Goal: Transaction & Acquisition: Book appointment/travel/reservation

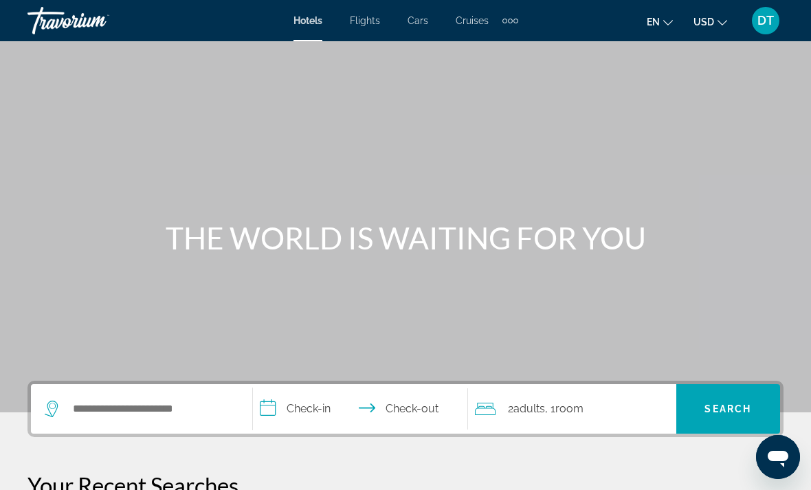
click at [763, 14] on span "DT" at bounding box center [766, 21] width 17 height 14
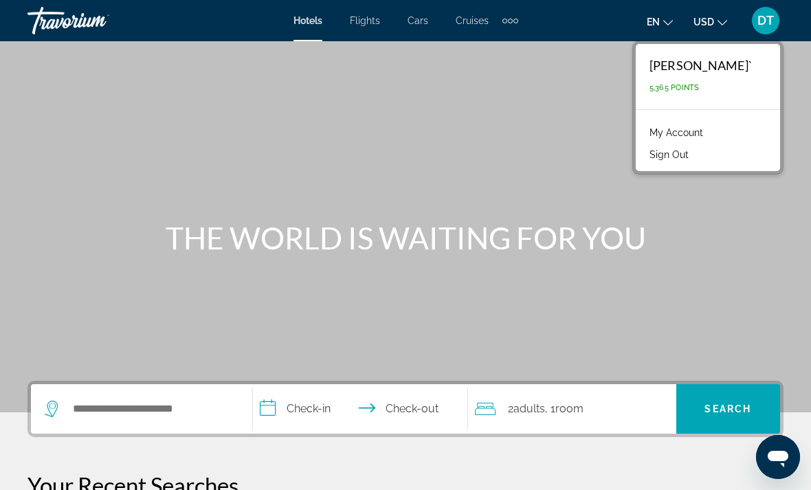
click at [672, 132] on link "My Account" at bounding box center [676, 133] width 67 height 18
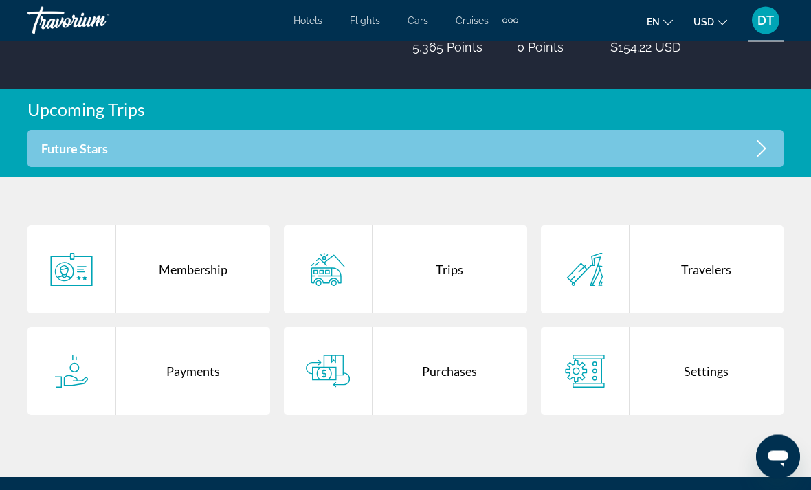
scroll to position [226, 0]
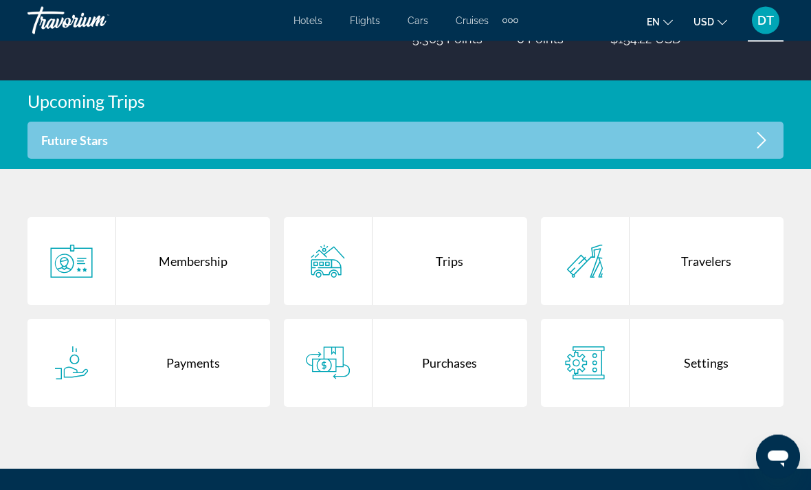
click at [450, 251] on div "Trips" at bounding box center [450, 262] width 154 height 88
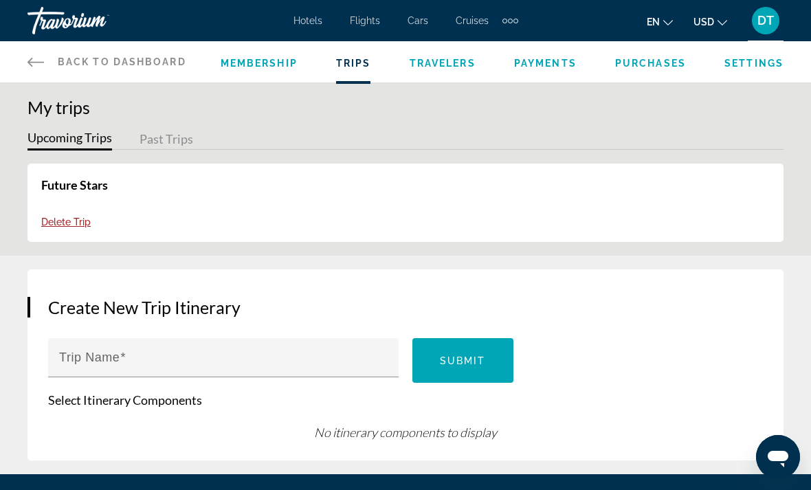
click at [169, 142] on button "Past Trips" at bounding box center [167, 139] width 54 height 21
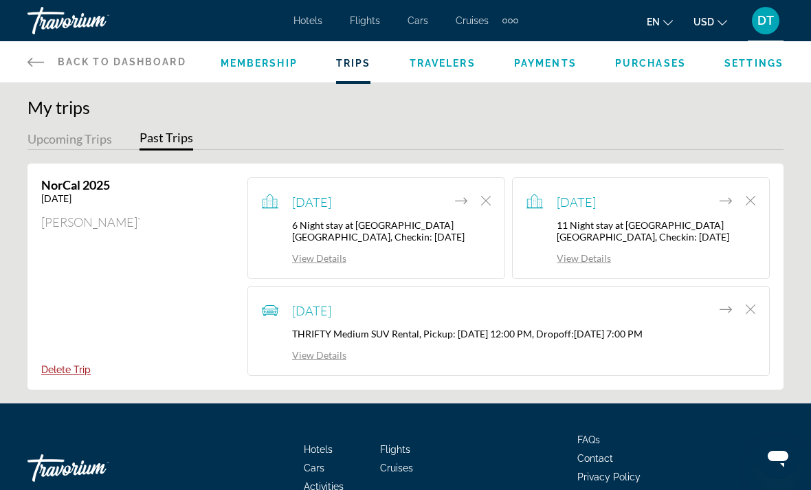
click at [322, 199] on span "[DATE]" at bounding box center [311, 202] width 39 height 15
click at [318, 264] on link "View Details" at bounding box center [304, 258] width 85 height 12
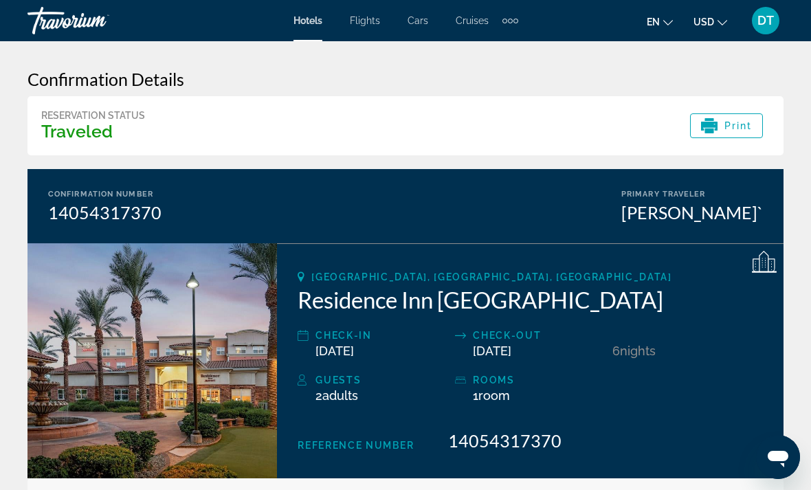
click at [311, 15] on span "Hotels" at bounding box center [308, 20] width 29 height 11
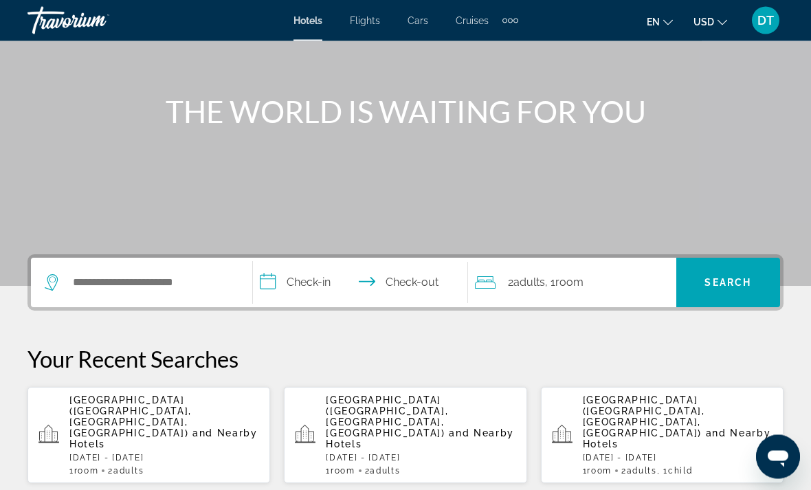
scroll to position [124, 0]
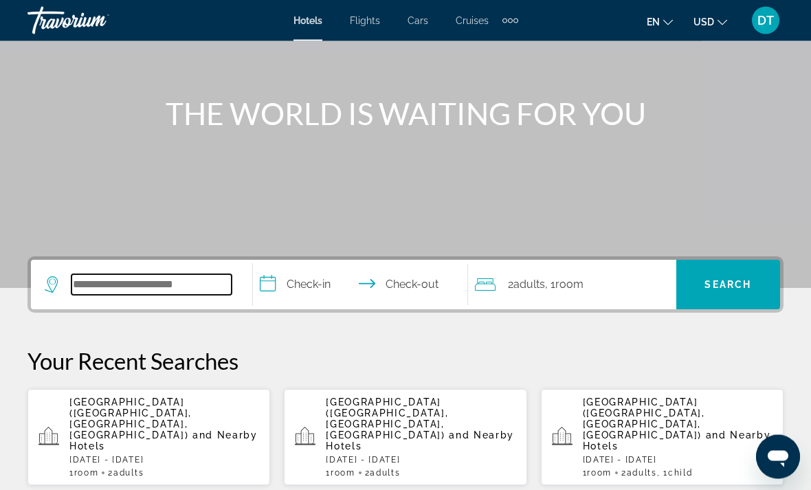
click at [107, 291] on input "Search widget" at bounding box center [152, 285] width 160 height 21
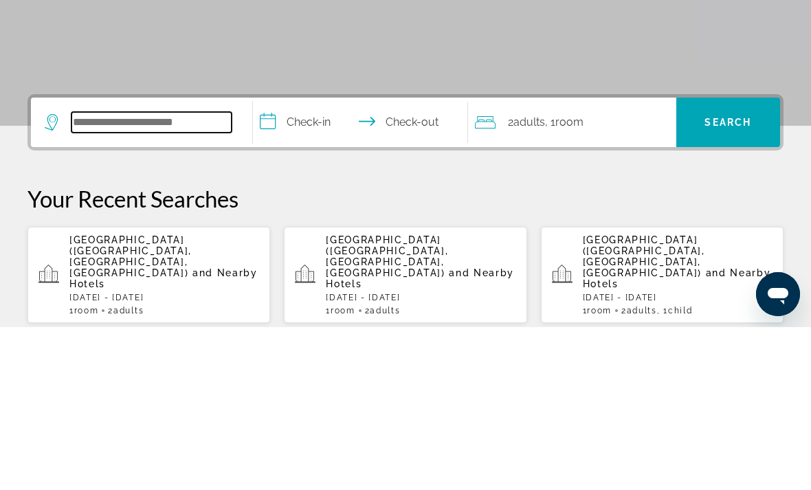
click at [96, 275] on input "Search widget" at bounding box center [152, 285] width 160 height 21
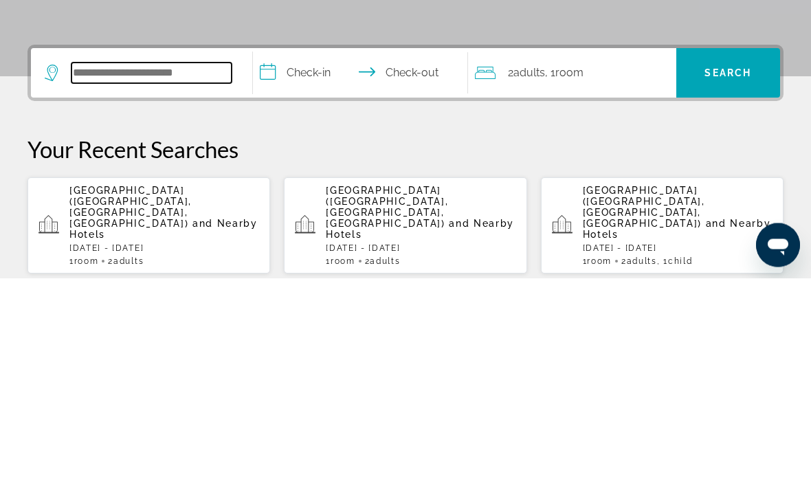
click at [93, 275] on input "Search widget" at bounding box center [152, 285] width 160 height 21
paste input "**********"
type input "**********"
click at [296, 261] on input "**********" at bounding box center [363, 288] width 221 height 54
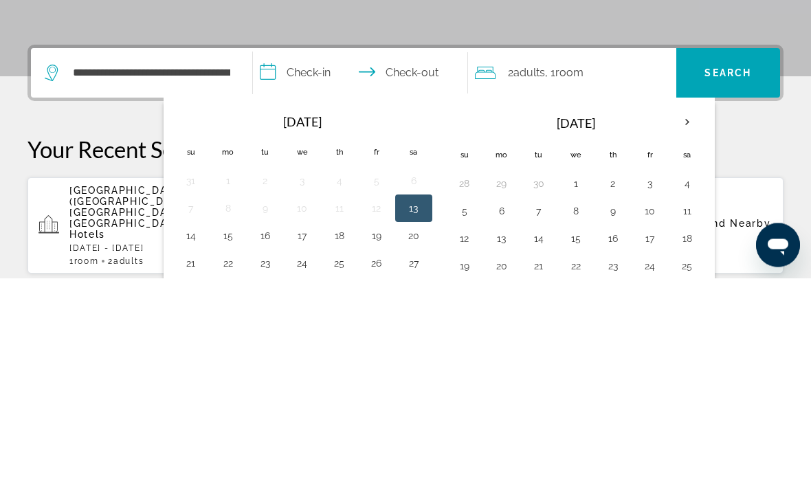
scroll to position [336, 0]
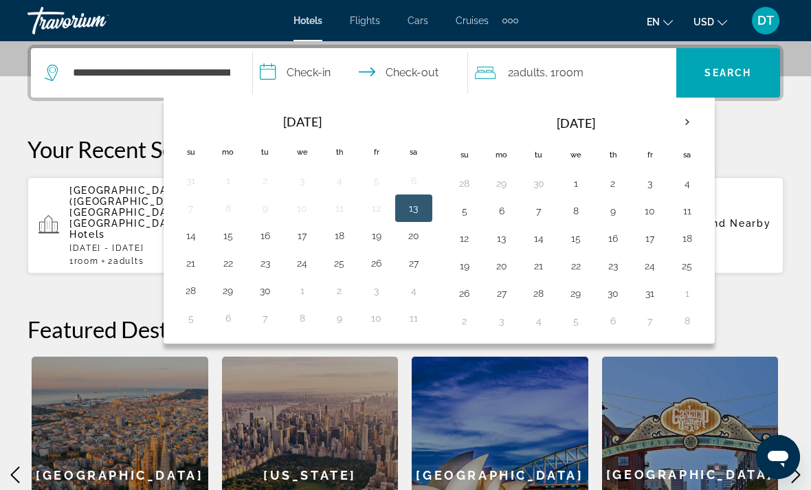
click at [608, 190] on button "2" at bounding box center [613, 183] width 22 height 19
click at [473, 208] on button "5" at bounding box center [465, 210] width 22 height 19
type input "**********"
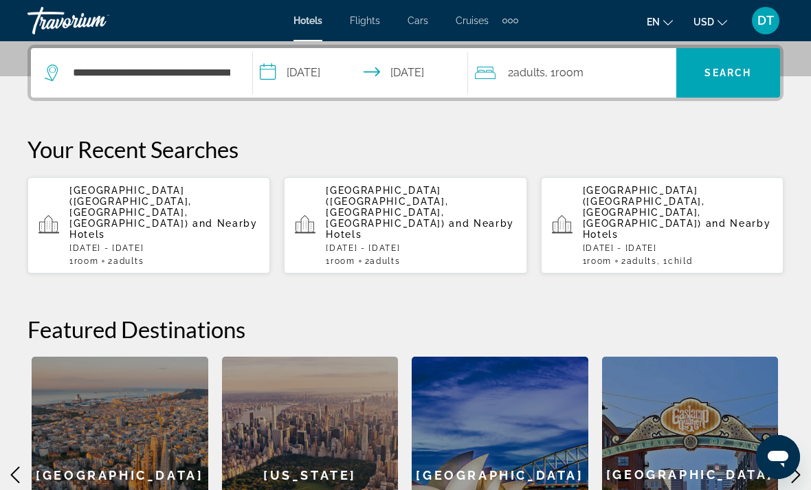
click at [719, 78] on span "Search" at bounding box center [728, 72] width 47 height 11
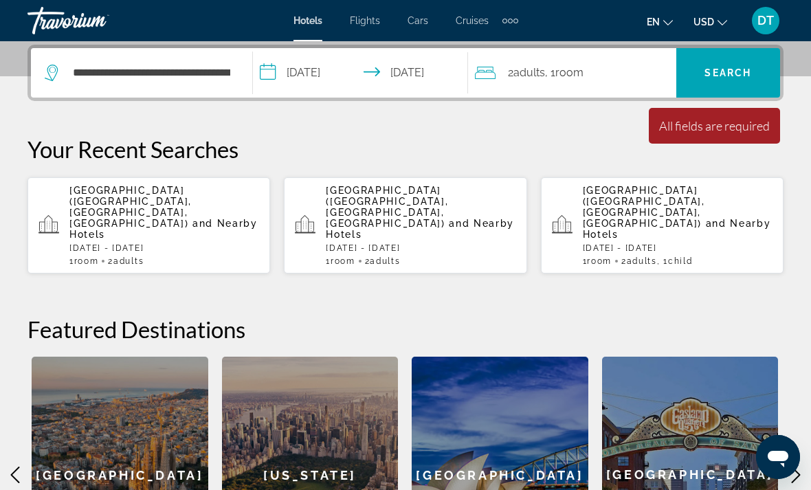
click at [688, 131] on div "All fields are required" at bounding box center [714, 125] width 111 height 15
click at [719, 128] on div "All fields are required" at bounding box center [714, 125] width 111 height 15
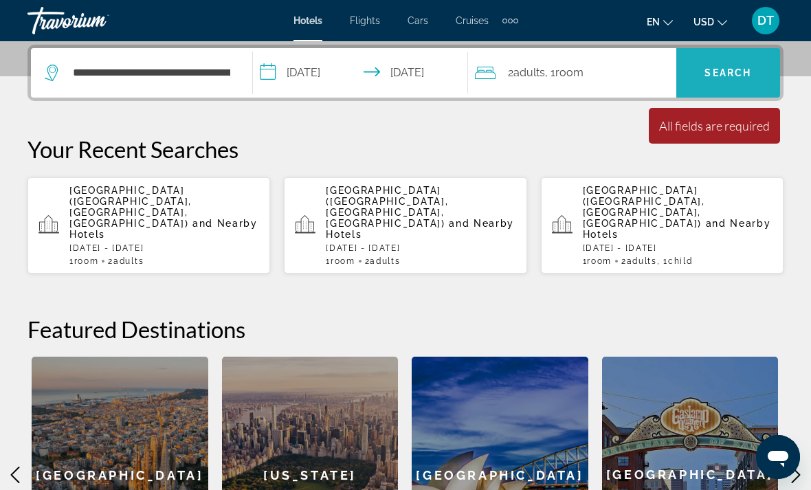
click at [734, 76] on span "Search" at bounding box center [728, 72] width 47 height 11
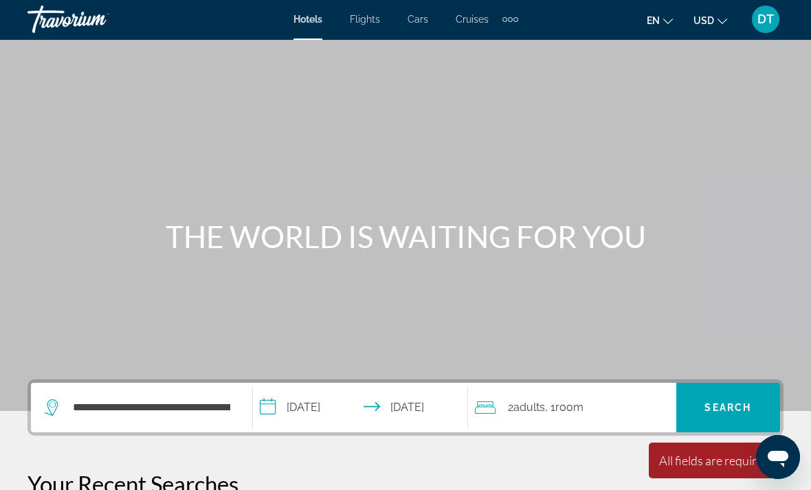
scroll to position [0, 0]
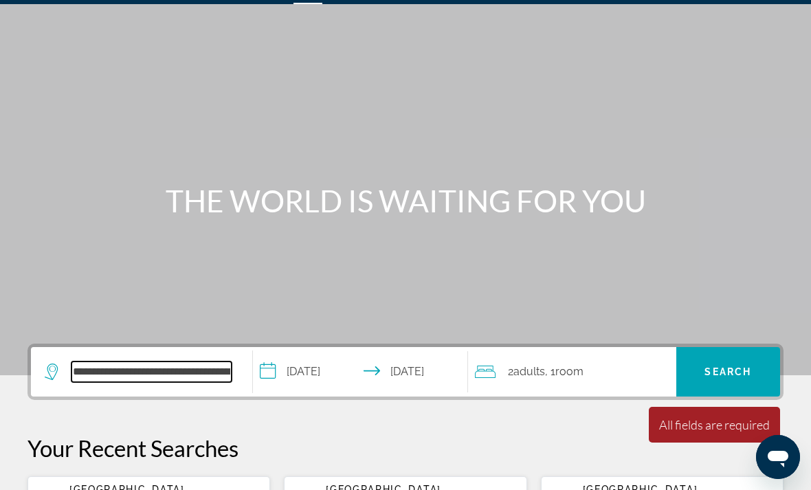
click at [121, 378] on input "**********" at bounding box center [152, 372] width 160 height 21
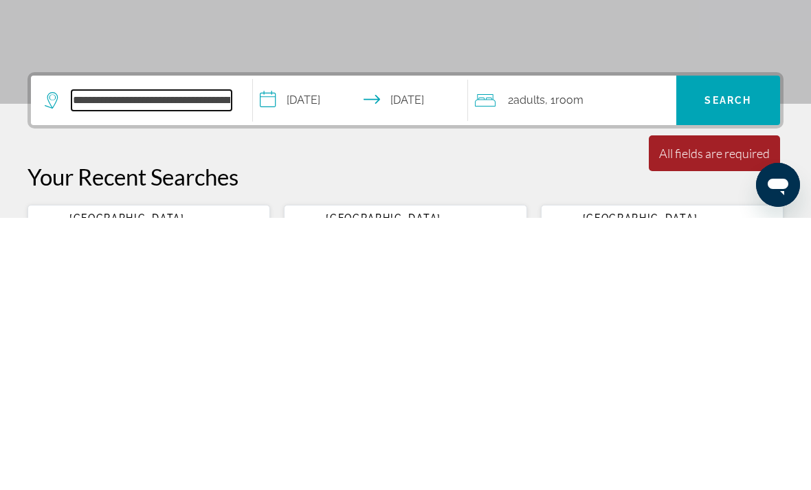
click at [149, 362] on input "**********" at bounding box center [152, 372] width 160 height 21
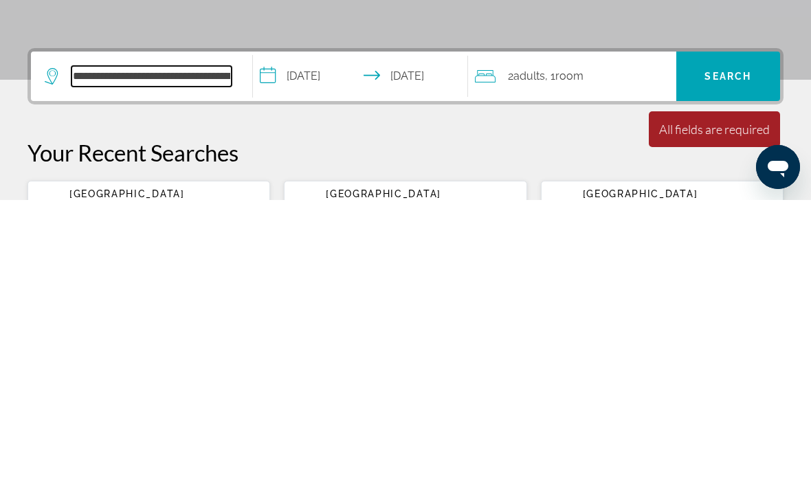
scroll to position [46, 0]
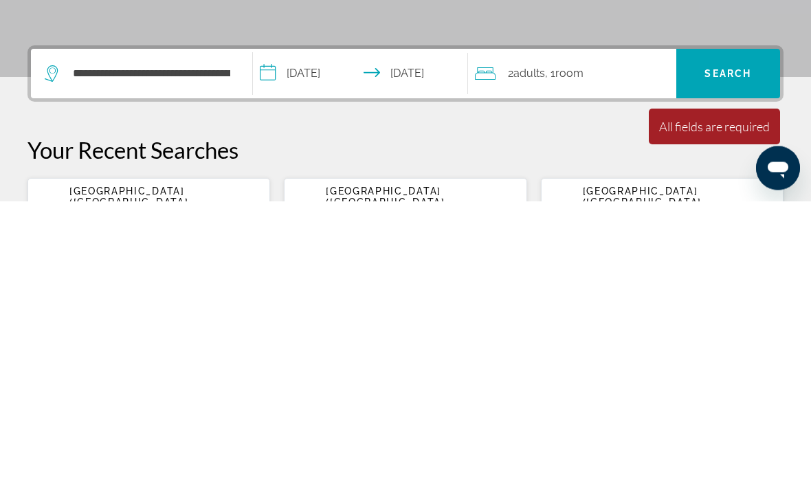
click at [580, 338] on div "2 Adult Adults , 1 Room rooms" at bounding box center [575, 363] width 201 height 50
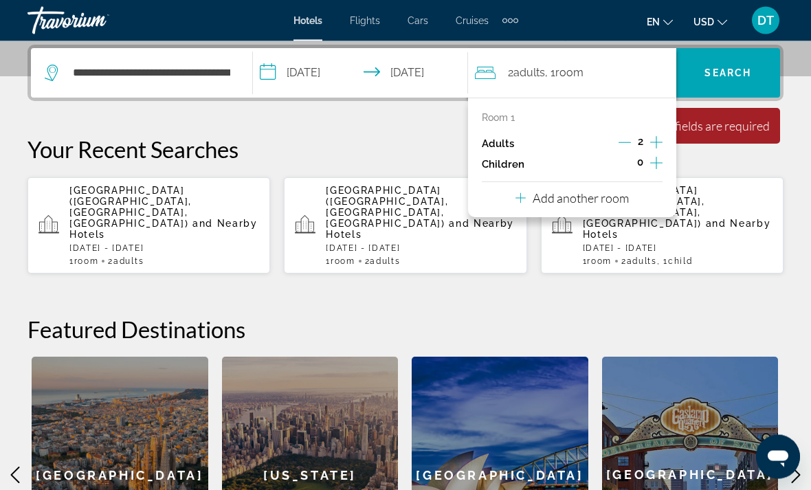
scroll to position [336, 0]
click at [628, 141] on icon "Decrement adults" at bounding box center [625, 142] width 12 height 12
click at [659, 139] on icon "Increment adults" at bounding box center [656, 142] width 12 height 17
click at [730, 71] on span "Search" at bounding box center [728, 72] width 47 height 11
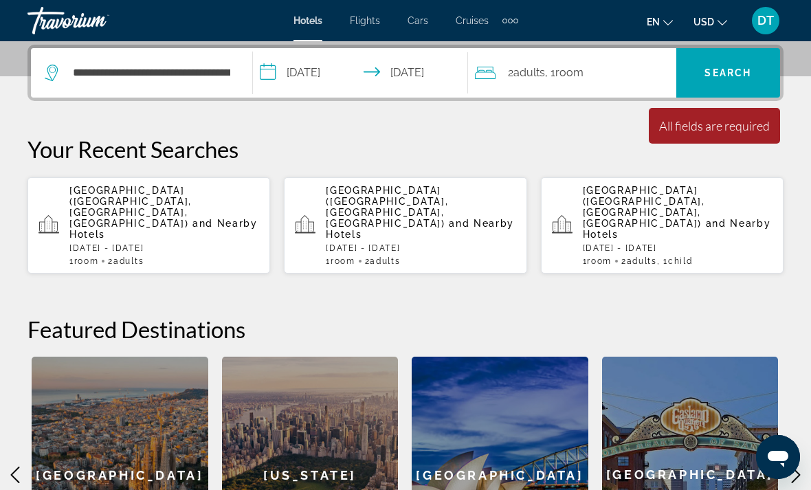
click at [735, 72] on span "Search" at bounding box center [728, 72] width 47 height 11
click at [194, 63] on input "**********" at bounding box center [152, 73] width 160 height 21
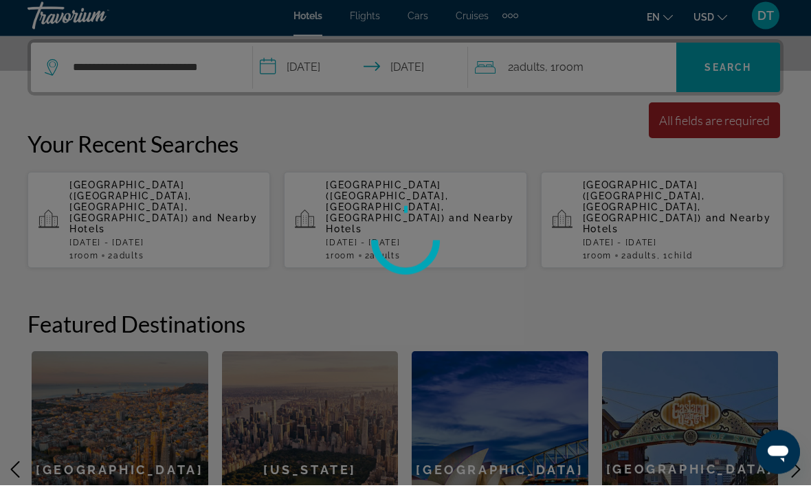
scroll to position [342, 0]
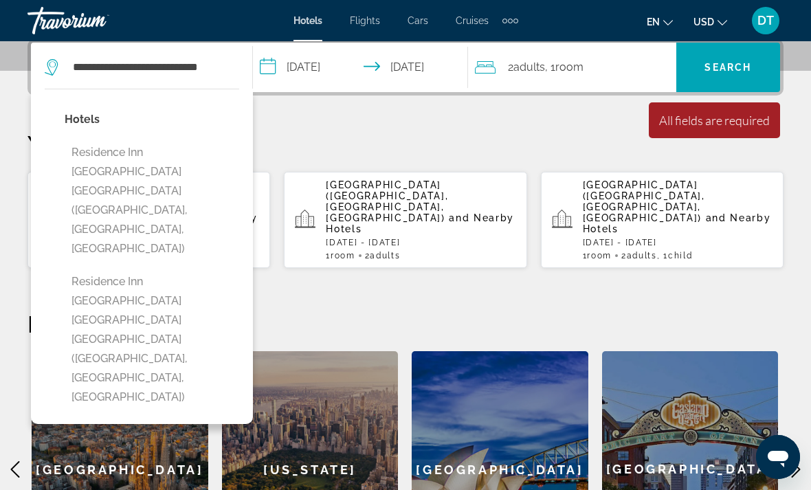
click at [151, 163] on button "Residence Inn [GEOGRAPHIC_DATA] [GEOGRAPHIC_DATA] ([GEOGRAPHIC_DATA], [GEOGRAPH…" at bounding box center [152, 201] width 175 height 122
type input "**********"
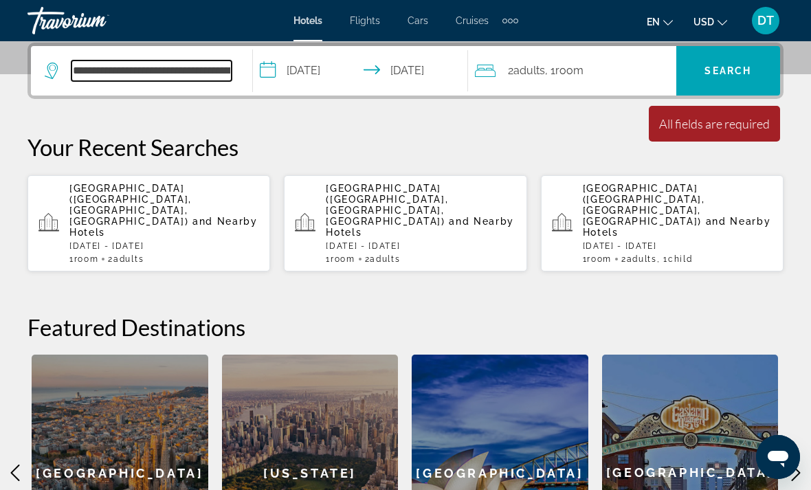
scroll to position [336, 0]
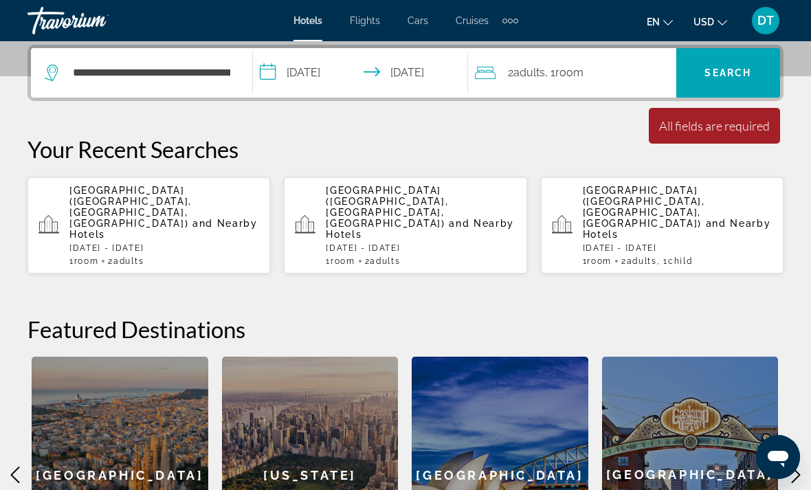
click at [722, 76] on span "Search" at bounding box center [728, 72] width 47 height 11
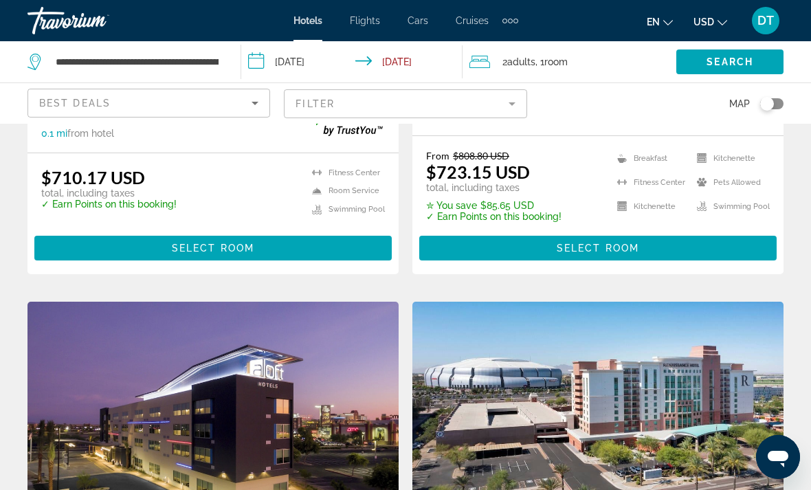
scroll to position [907, 0]
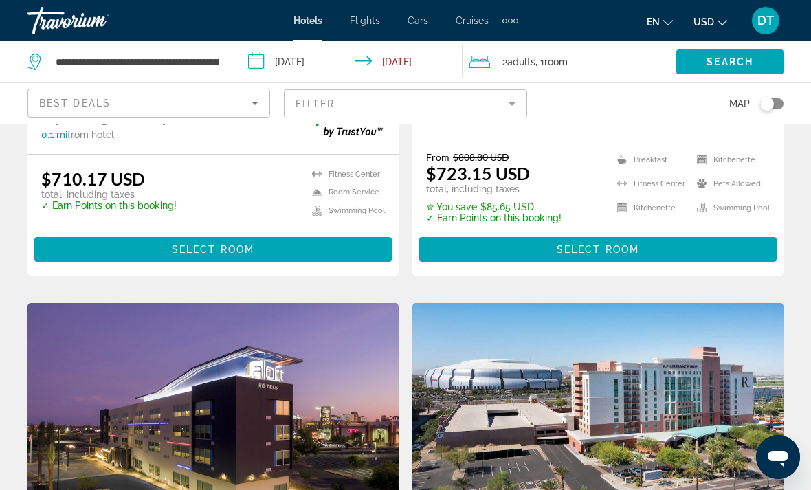
click at [105, 247] on span "Main content" at bounding box center [213, 249] width 358 height 33
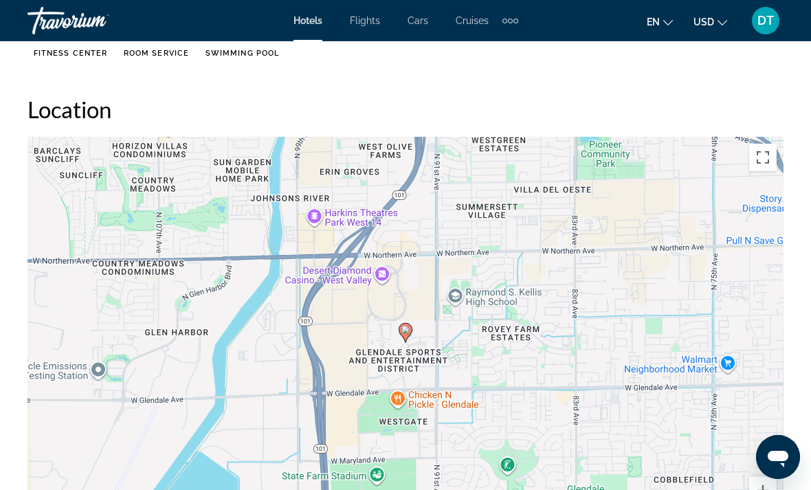
scroll to position [1484, 0]
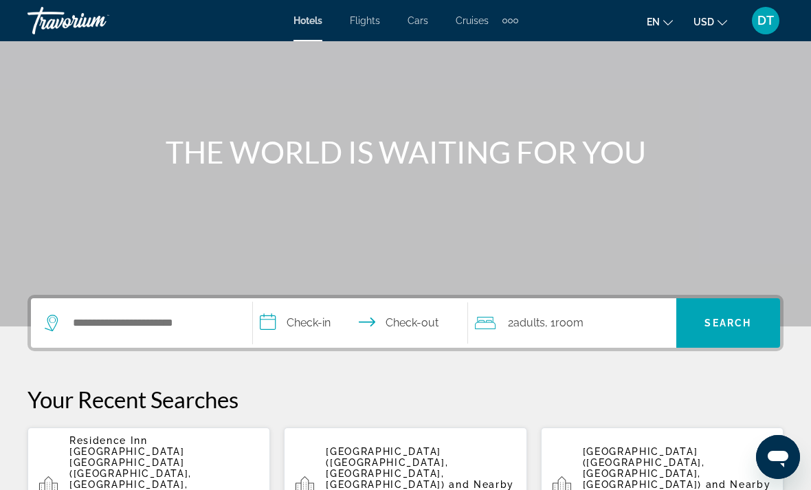
scroll to position [101, 0]
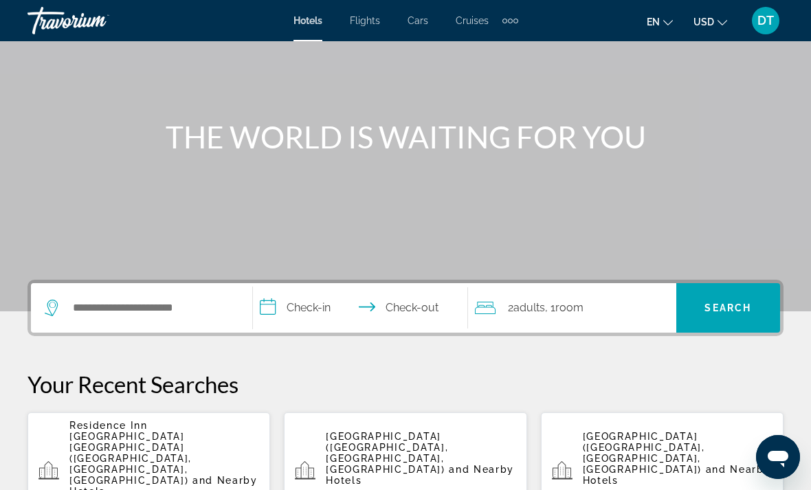
click at [512, 20] on div "Extra navigation items" at bounding box center [510, 21] width 5 height 5
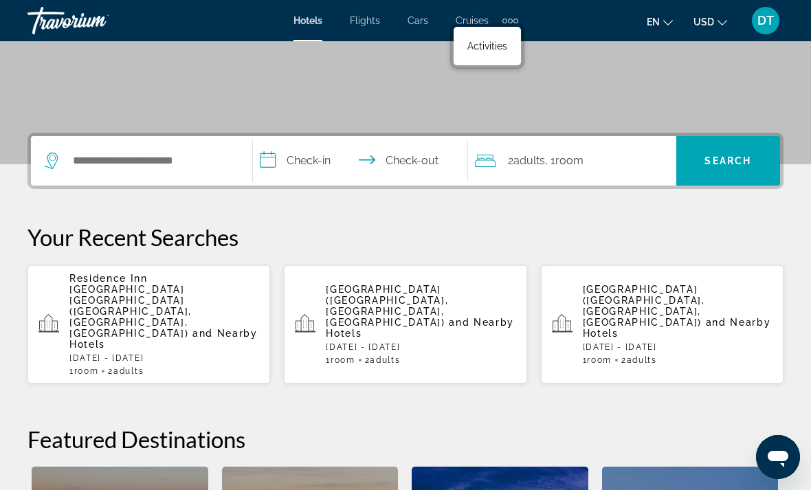
scroll to position [243, 0]
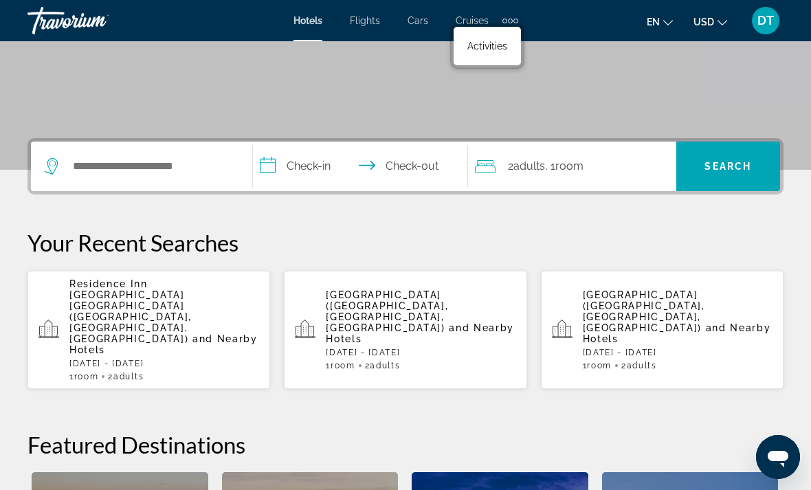
click at [556, 22] on div "en English Español Français Italiano Português русский USD USD ($) MXN (Mex$) C…" at bounding box center [658, 20] width 252 height 29
click at [516, 30] on div "Extra navigation items" at bounding box center [511, 20] width 16 height 21
click at [477, 42] on span "Activities" at bounding box center [488, 46] width 40 height 11
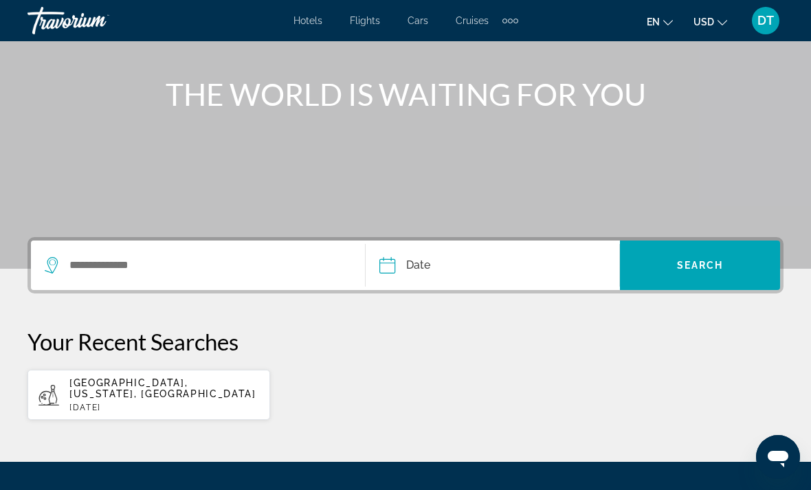
scroll to position [239, 0]
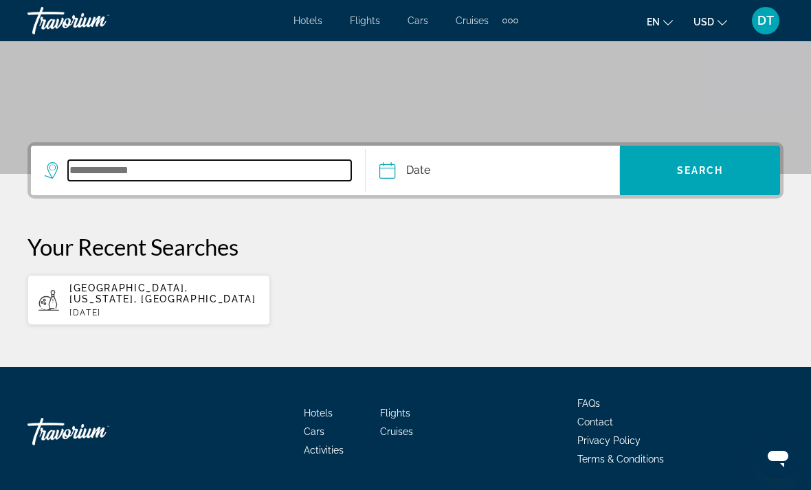
click at [102, 172] on input "Search widget" at bounding box center [209, 170] width 283 height 21
click at [221, 181] on input "******" at bounding box center [209, 170] width 283 height 21
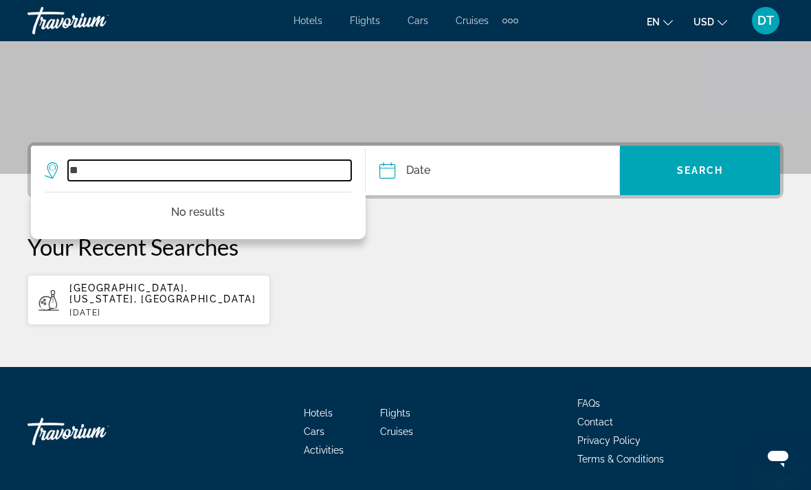
type input "*"
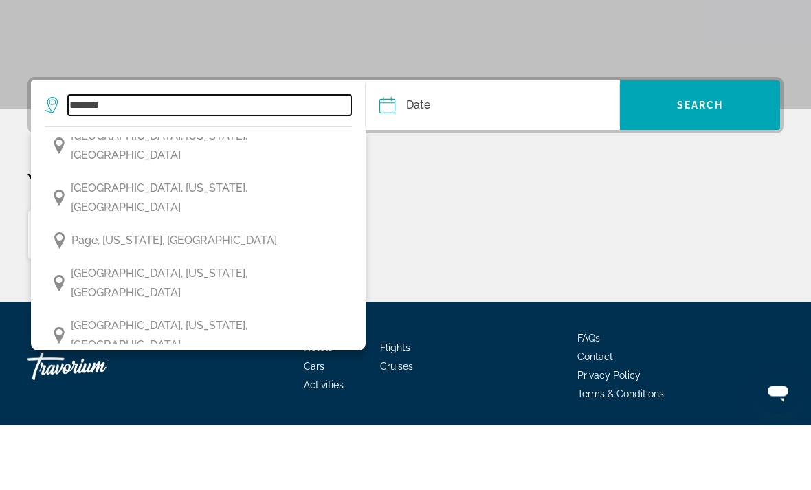
scroll to position [256, 0]
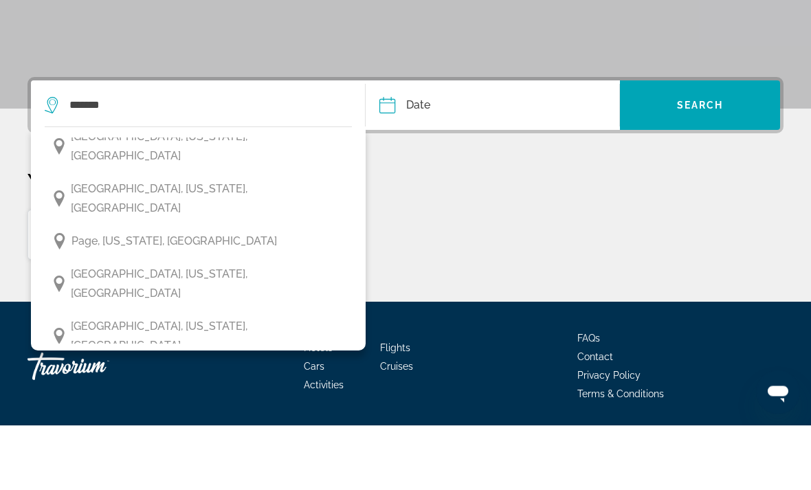
click at [175, 330] on span "Phoenix, Arizona, USA" at bounding box center [208, 349] width 274 height 39
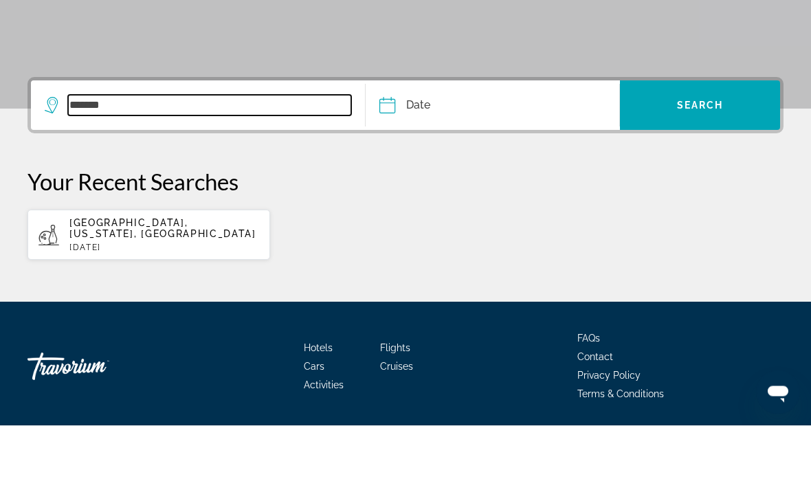
type input "**********"
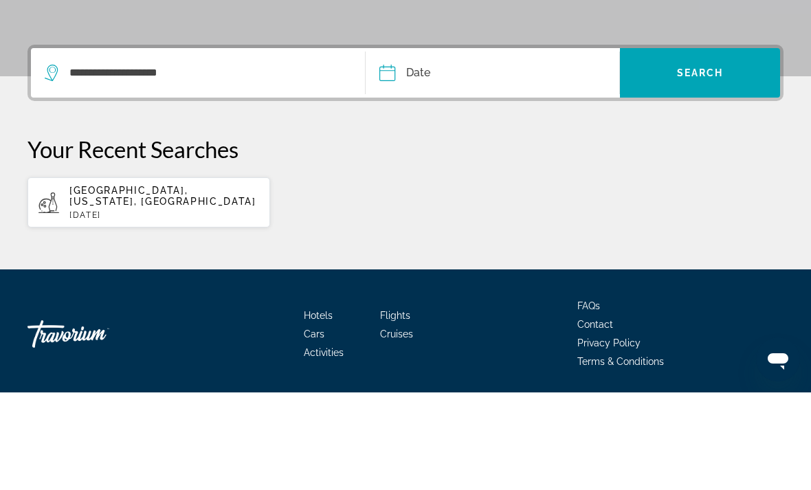
click at [497, 146] on input "Date" at bounding box center [439, 173] width 126 height 54
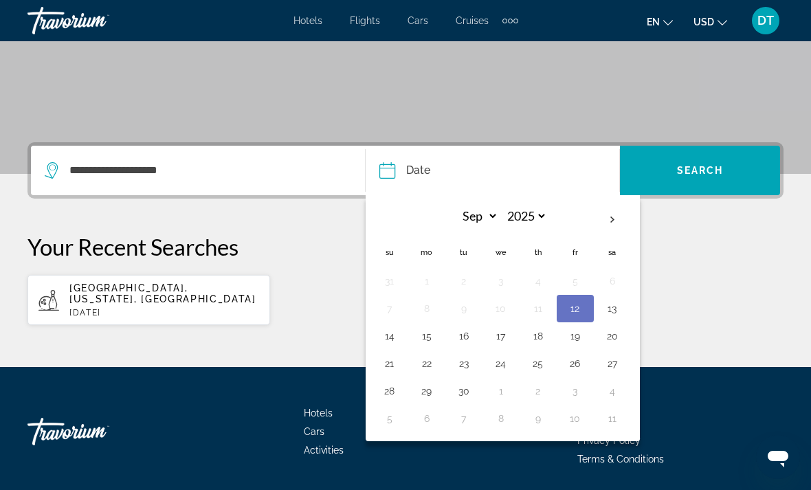
click at [616, 221] on th "Next month" at bounding box center [612, 220] width 37 height 30
select select "*"
click at [537, 284] on button "2" at bounding box center [538, 281] width 22 height 19
type input "**********"
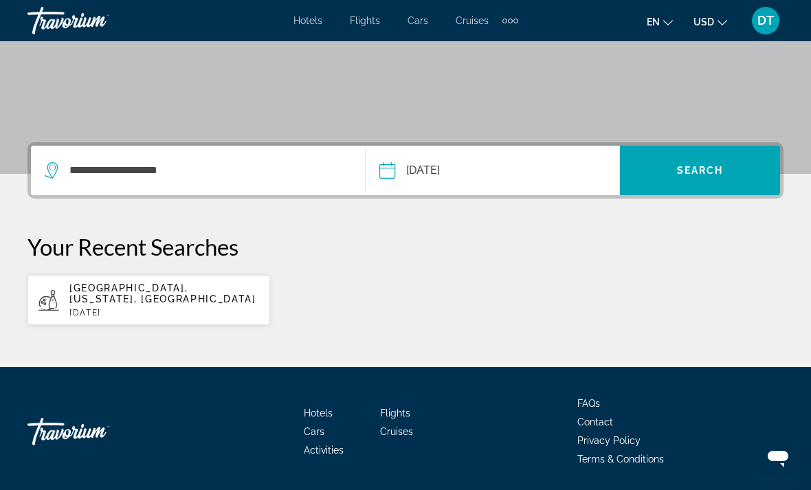
click at [732, 176] on span "Search widget" at bounding box center [700, 170] width 160 height 33
